Goal: Information Seeking & Learning: Learn about a topic

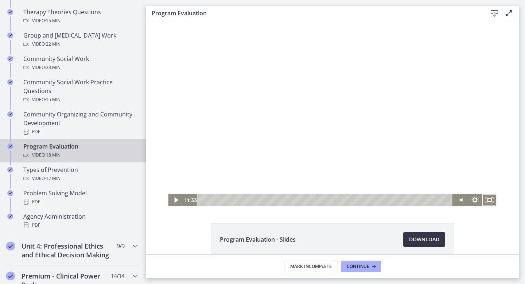
click at [426, 239] on span "Download Opens in a new window" at bounding box center [424, 239] width 30 height 9
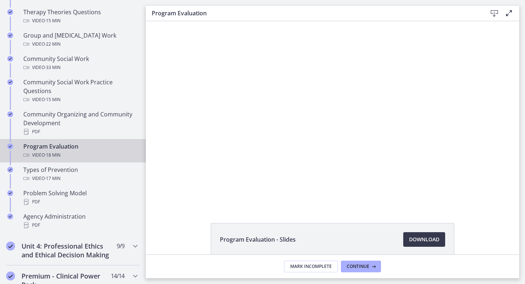
click at [78, 144] on div "Program Evaluation Video · 18 min" at bounding box center [80, 151] width 114 height 18
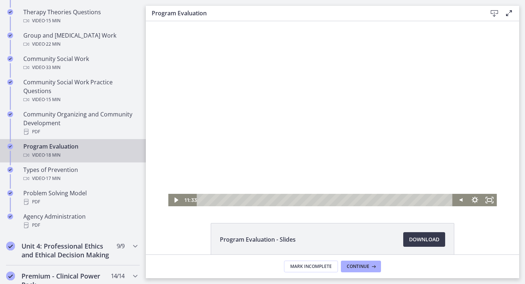
click at [292, 162] on div at bounding box center [332, 113] width 329 height 185
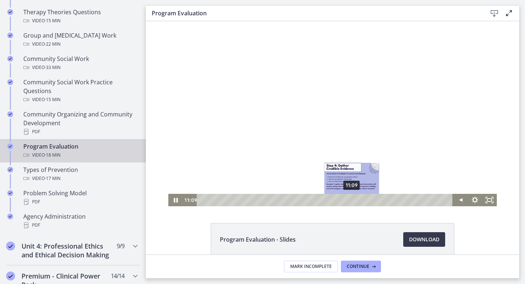
click at [352, 199] on div "11:09" at bounding box center [325, 200] width 247 height 12
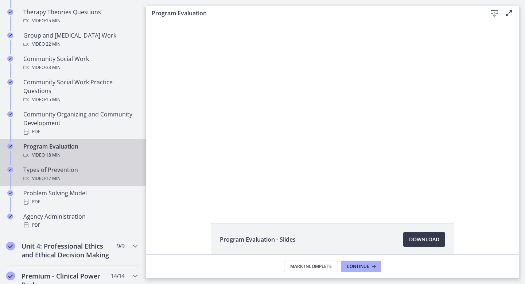
click at [70, 178] on div "Video · 17 min" at bounding box center [80, 178] width 114 height 9
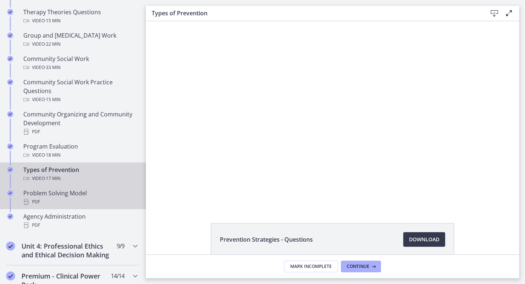
click at [62, 195] on div "Problem Solving Model PDF" at bounding box center [80, 198] width 114 height 18
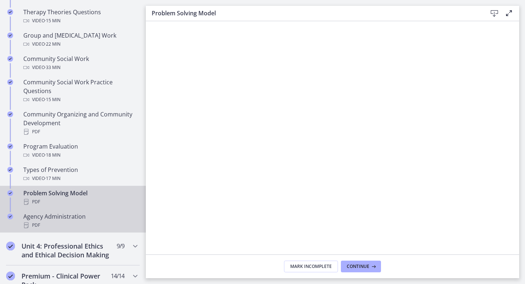
click at [82, 227] on div "PDF" at bounding box center [80, 225] width 114 height 9
